Goal: Communication & Community: Answer question/provide support

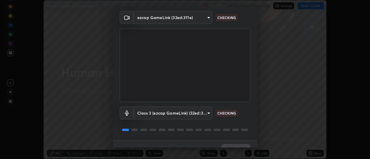
scroll to position [30, 0]
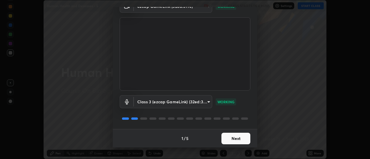
click at [234, 140] on button "Next" at bounding box center [235, 139] width 29 height 12
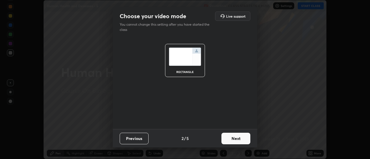
click at [235, 139] on button "Next" at bounding box center [235, 139] width 29 height 12
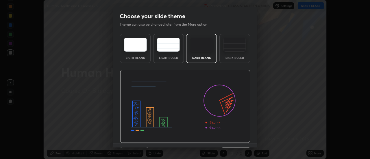
click at [235, 139] on img at bounding box center [185, 106] width 130 height 73
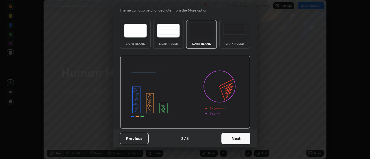
click at [239, 139] on button "Next" at bounding box center [235, 139] width 29 height 12
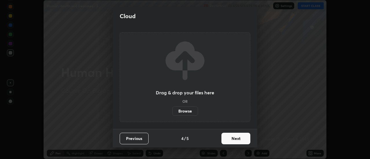
click at [240, 137] on button "Next" at bounding box center [235, 139] width 29 height 12
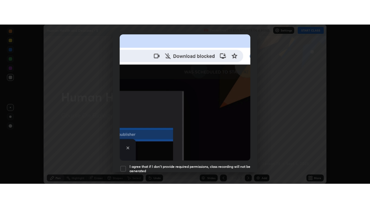
scroll to position [148, 0]
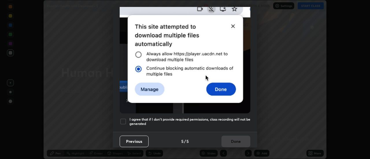
click at [238, 117] on h5 "I agree that if I don't provide required permissions, class recording will not …" at bounding box center [189, 121] width 121 height 9
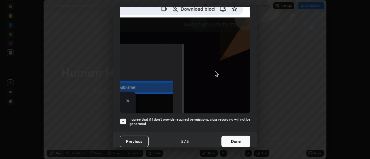
click at [236, 136] on button "Done" at bounding box center [235, 142] width 29 height 12
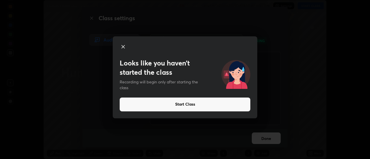
click at [121, 48] on icon at bounding box center [123, 46] width 7 height 7
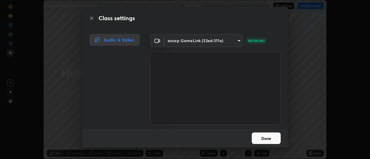
click at [261, 139] on button "Done" at bounding box center [265, 139] width 29 height 12
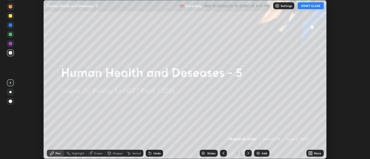
click at [316, 156] on div "More" at bounding box center [314, 153] width 17 height 7
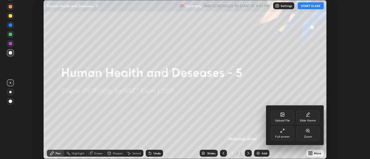
click at [282, 118] on div "Upload File" at bounding box center [282, 117] width 23 height 14
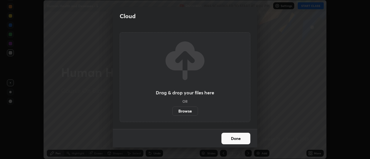
click at [187, 110] on label "Browse" at bounding box center [185, 111] width 26 height 9
click at [172, 110] on input "Browse" at bounding box center [172, 111] width 0 height 9
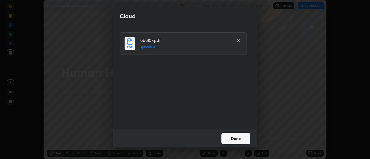
click at [231, 137] on button "Done" at bounding box center [235, 139] width 29 height 12
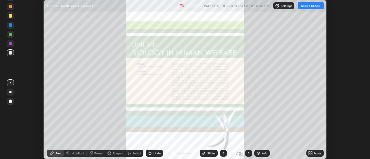
click at [222, 153] on icon at bounding box center [223, 153] width 5 height 5
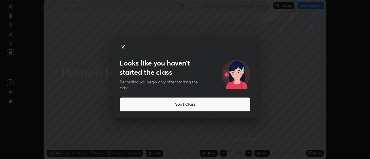
click at [123, 46] on icon at bounding box center [123, 46] width 3 height 3
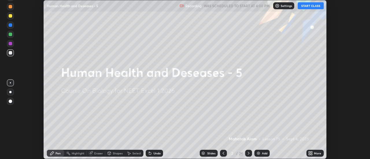
click at [305, 6] on button "START CLASS" at bounding box center [310, 5] width 26 height 7
click at [257, 153] on img at bounding box center [258, 153] width 5 height 5
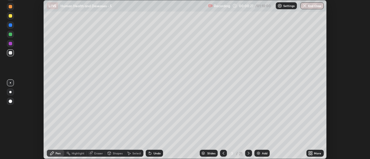
click at [309, 152] on icon at bounding box center [308, 152] width 1 height 1
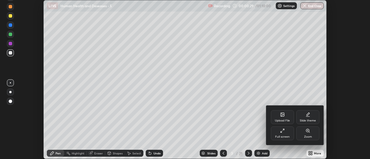
click at [287, 135] on div "Full screen" at bounding box center [282, 136] width 14 height 3
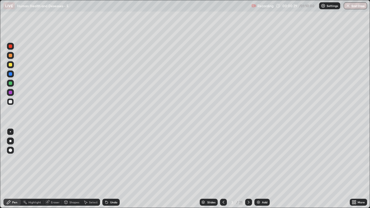
scroll to position [208, 370]
click at [11, 49] on div at bounding box center [10, 46] width 7 height 7
click at [54, 159] on div "Eraser" at bounding box center [52, 202] width 18 height 7
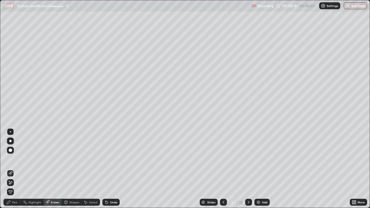
click at [11, 159] on icon at bounding box center [10, 182] width 5 height 5
click at [15, 159] on div "Pen" at bounding box center [14, 202] width 5 height 3
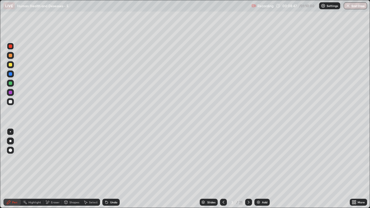
click at [11, 66] on div at bounding box center [10, 64] width 3 height 3
click at [89, 159] on div "Select" at bounding box center [93, 202] width 9 height 3
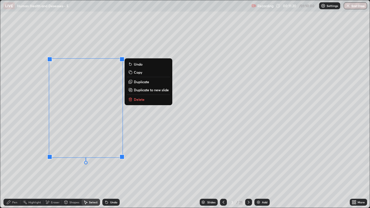
click at [31, 154] on div "0 ° Undo Copy Duplicate Duplicate to new slide Delete" at bounding box center [184, 103] width 369 height 207
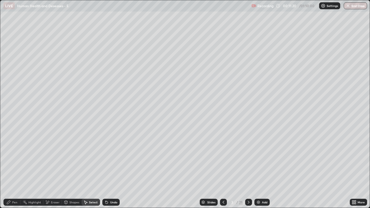
click at [15, 159] on div "Pen" at bounding box center [14, 202] width 5 height 3
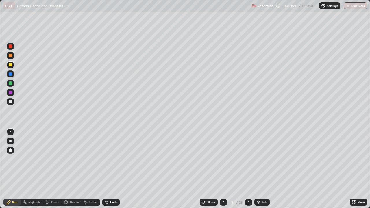
click at [12, 47] on div at bounding box center [10, 45] width 3 height 3
click at [10, 93] on div at bounding box center [10, 92] width 3 height 3
click at [12, 65] on div at bounding box center [10, 64] width 3 height 3
click at [95, 159] on div "Select" at bounding box center [93, 202] width 9 height 3
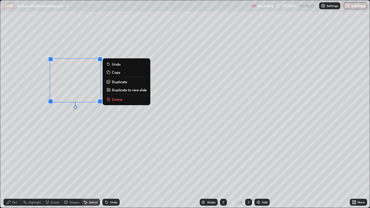
click at [119, 73] on p "Copy" at bounding box center [116, 72] width 8 height 5
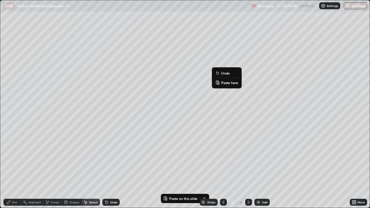
click at [226, 81] on p "Paste here" at bounding box center [229, 82] width 17 height 5
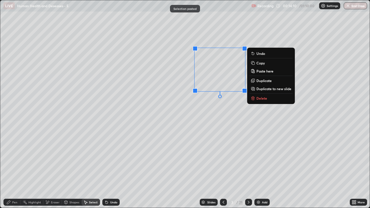
click at [202, 118] on div "0 ° Undo Copy Paste here Duplicate Duplicate to new slide Delete" at bounding box center [184, 103] width 369 height 207
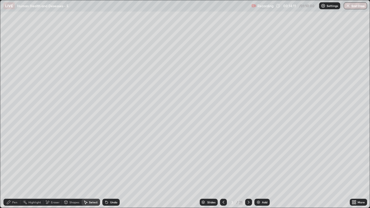
click at [15, 159] on div "Pen" at bounding box center [11, 202] width 17 height 7
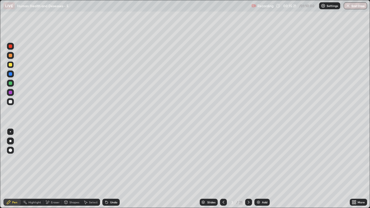
click at [12, 49] on div at bounding box center [10, 46] width 7 height 7
click at [12, 85] on div at bounding box center [10, 83] width 7 height 7
click at [13, 95] on div at bounding box center [10, 92] width 7 height 7
click at [52, 159] on div "Eraser" at bounding box center [52, 202] width 18 height 7
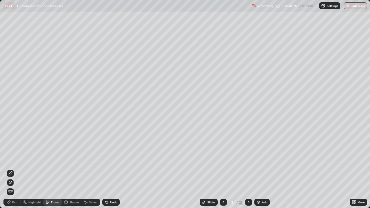
click at [237, 159] on div "3 / 25" at bounding box center [236, 202] width 14 height 5
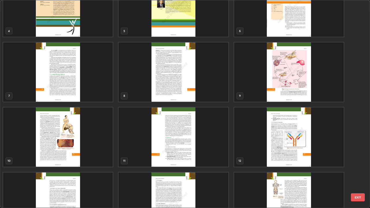
scroll to position [131, 0]
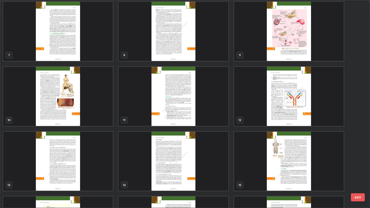
click at [205, 107] on img "grid" at bounding box center [172, 96] width 109 height 59
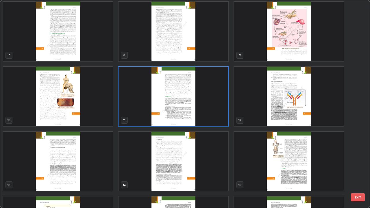
click at [205, 107] on img "grid" at bounding box center [172, 96] width 109 height 59
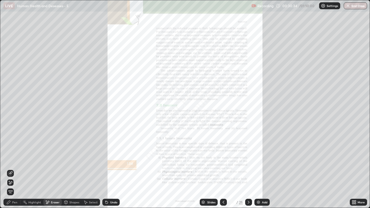
click at [247, 159] on icon at bounding box center [248, 202] width 5 height 5
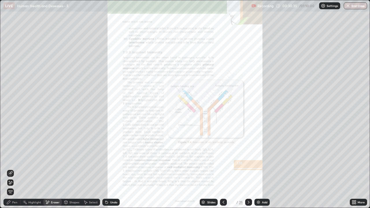
click at [248, 159] on icon at bounding box center [248, 202] width 5 height 5
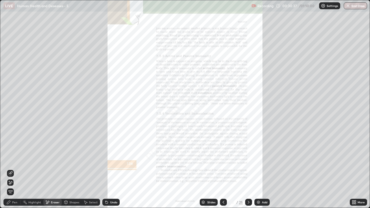
click at [353, 159] on icon at bounding box center [353, 202] width 5 height 5
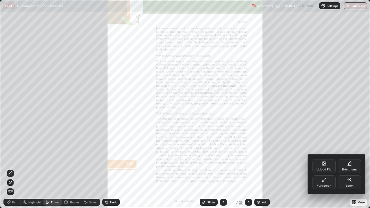
click at [349, 159] on icon at bounding box center [348, 179] width 3 height 3
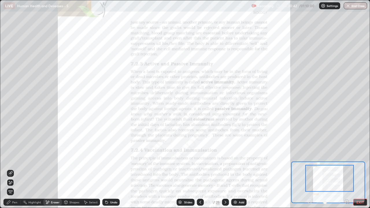
click at [12, 159] on div "Pen" at bounding box center [14, 202] width 5 height 3
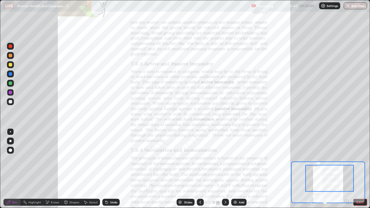
click at [11, 47] on div at bounding box center [10, 45] width 3 height 3
click at [224, 159] on icon at bounding box center [225, 202] width 5 height 5
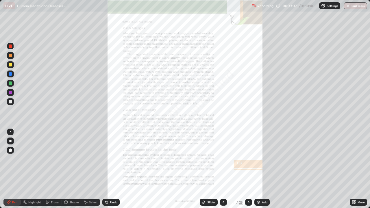
click at [223, 159] on icon at bounding box center [223, 202] width 5 height 5
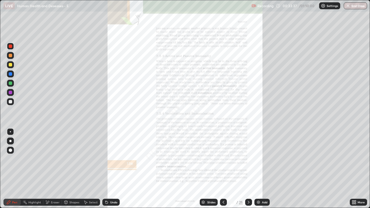
click at [223, 159] on icon at bounding box center [223, 202] width 5 height 5
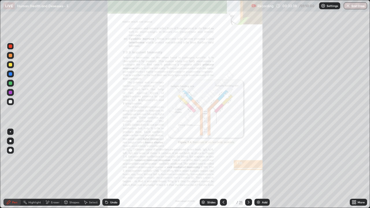
click at [222, 159] on icon at bounding box center [223, 202] width 2 height 3
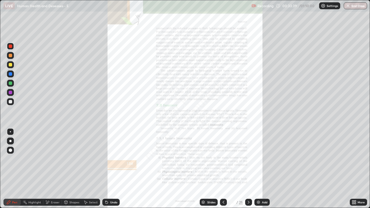
click at [249, 159] on icon at bounding box center [248, 202] width 5 height 5
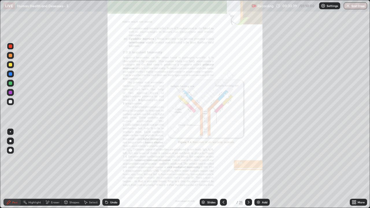
click at [248, 159] on icon at bounding box center [248, 202] width 5 height 5
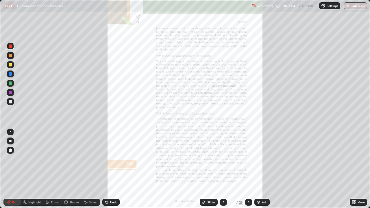
click at [235, 159] on div "13 / 25" at bounding box center [236, 202] width 14 height 5
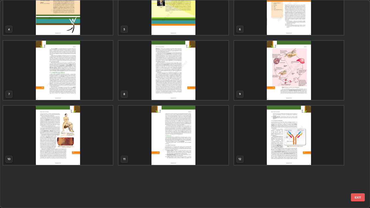
scroll to position [0, 0]
